Goal: Information Seeking & Learning: Find specific fact

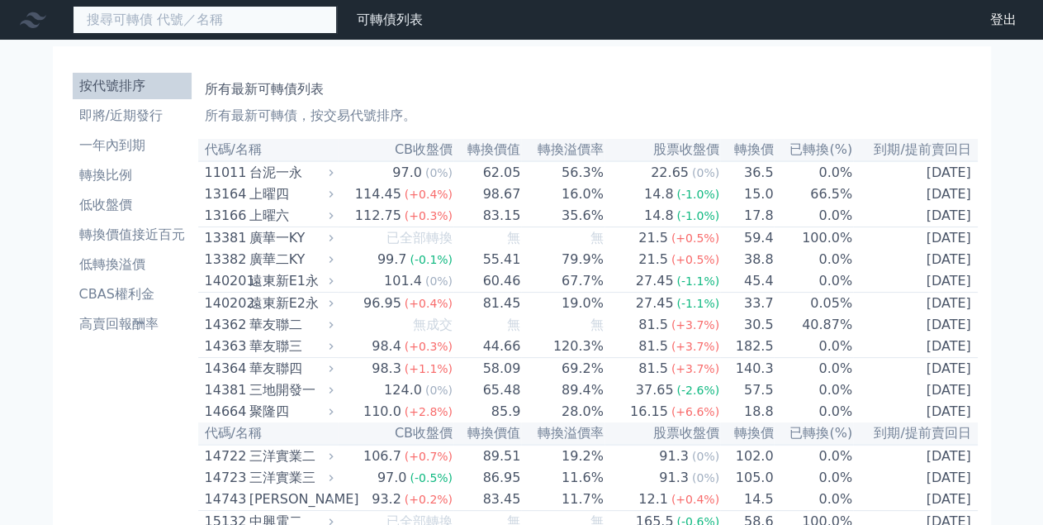
click at [202, 25] on input at bounding box center [205, 20] width 264 height 28
type input "朋程"
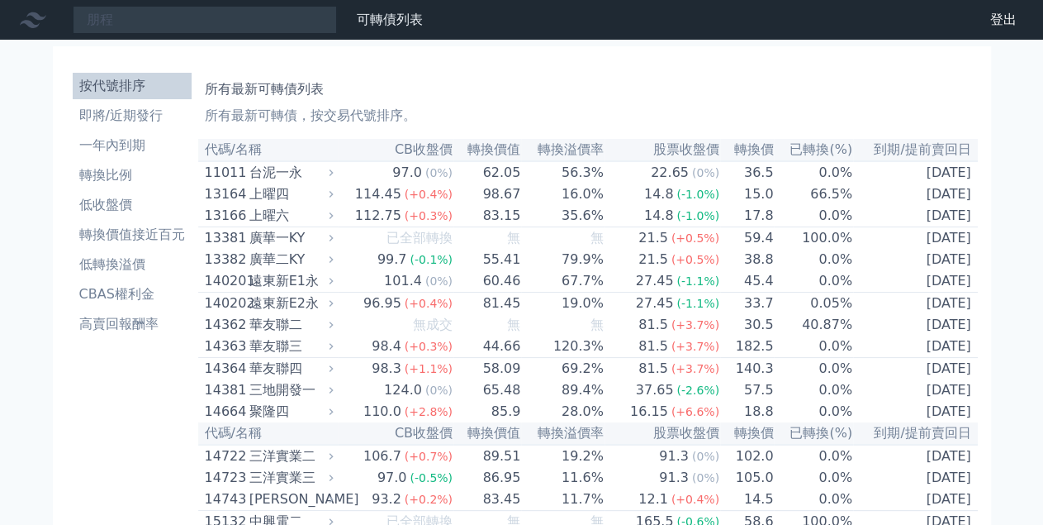
click at [211, 35] on nav "朋程 可轉債列表 財務數據 可轉債列表 財務數據 登出 登出" at bounding box center [521, 20] width 1043 height 40
click at [272, 172] on div "台泥一永" at bounding box center [289, 173] width 81 height 20
click at [273, 192] on div "上曜四" at bounding box center [289, 194] width 81 height 20
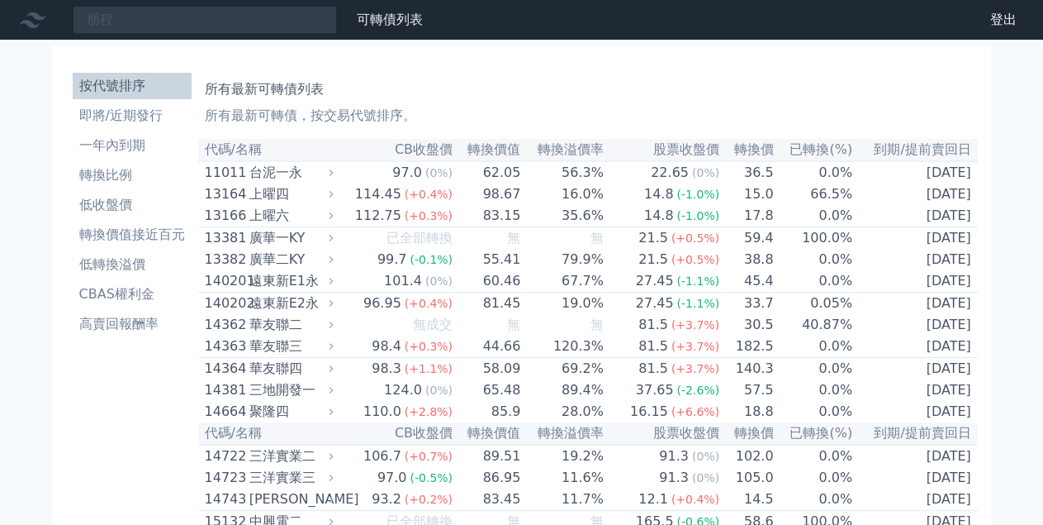
click at [273, 217] on div "上曜六" at bounding box center [289, 216] width 81 height 20
